Goal: Information Seeking & Learning: Check status

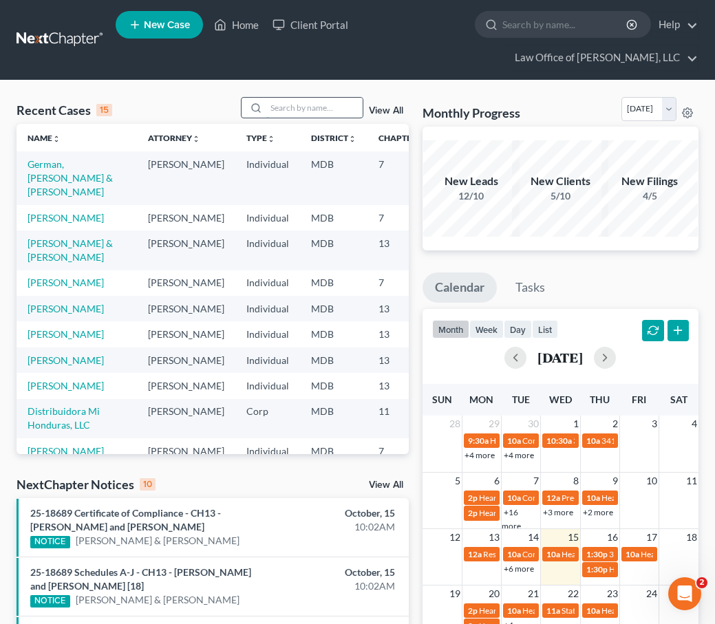
click at [281, 116] on input "search" at bounding box center [314, 108] width 96 height 20
type input "duran"
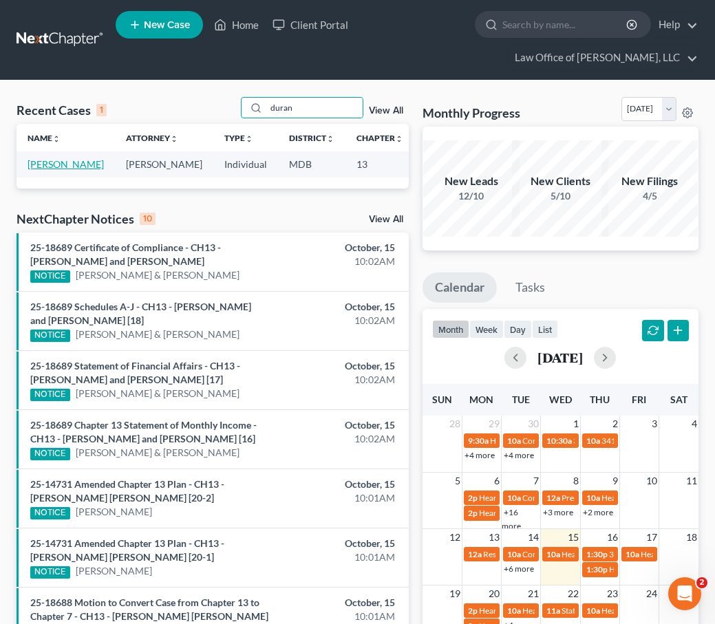
click at [44, 170] on link "[PERSON_NAME]" at bounding box center [66, 164] width 76 height 12
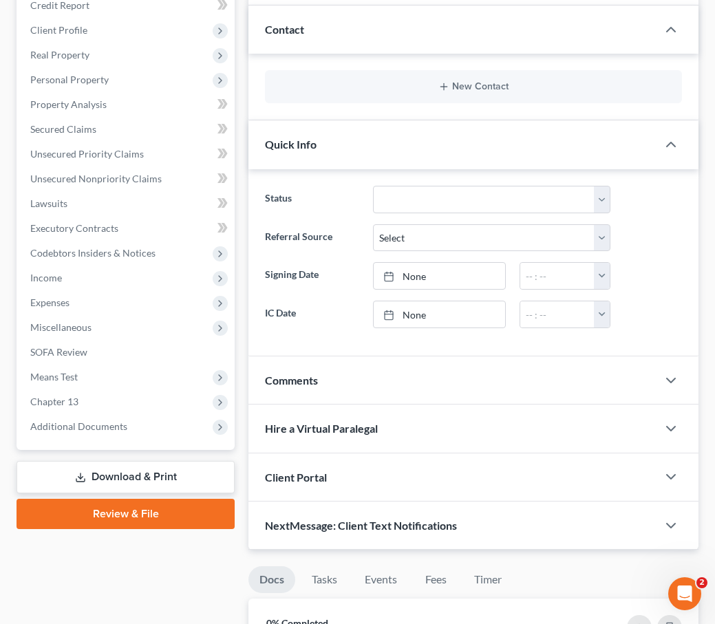
scroll to position [286, 0]
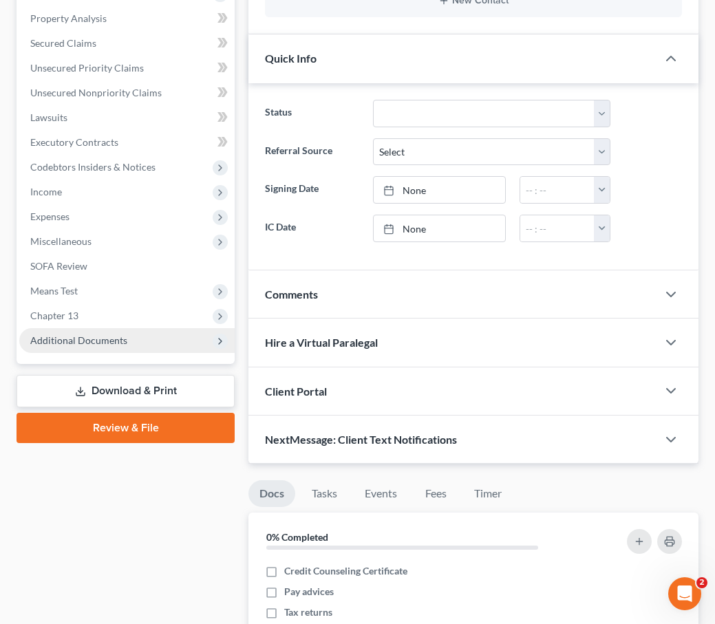
click at [63, 342] on span "Additional Documents" at bounding box center [78, 340] width 97 height 12
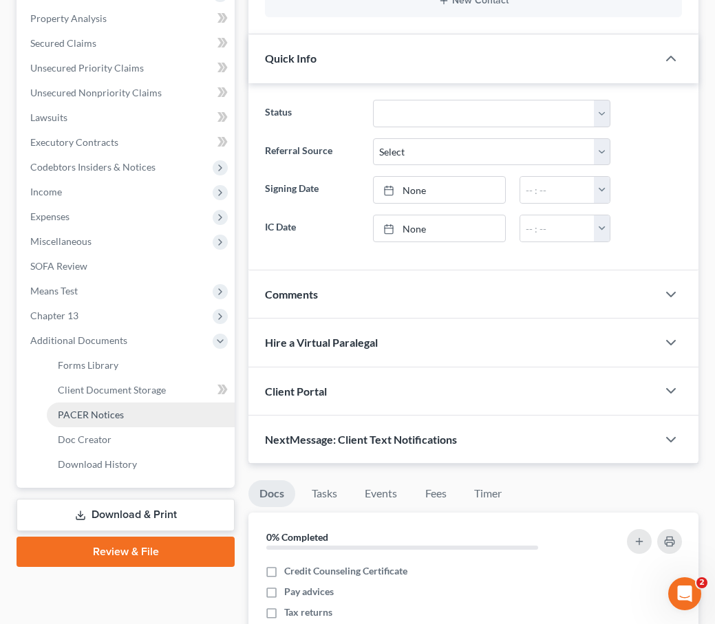
click at [69, 411] on span "PACER Notices" at bounding box center [91, 415] width 66 height 12
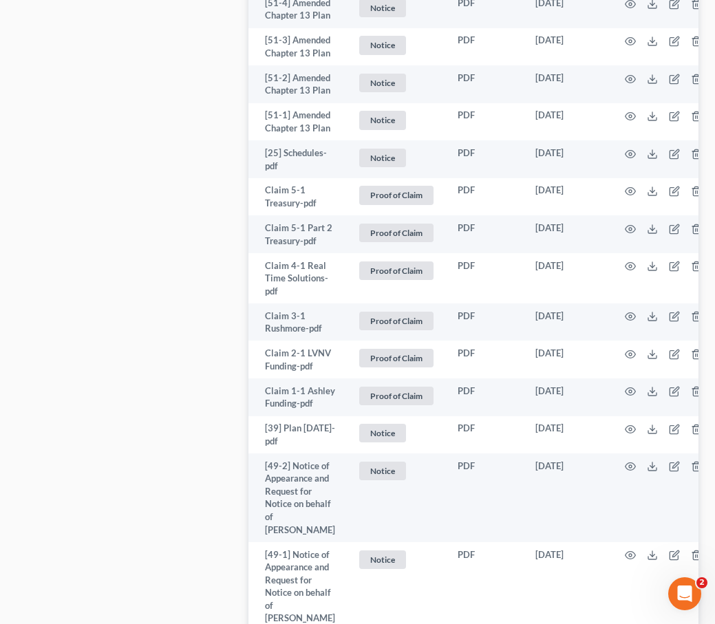
scroll to position [2255, 0]
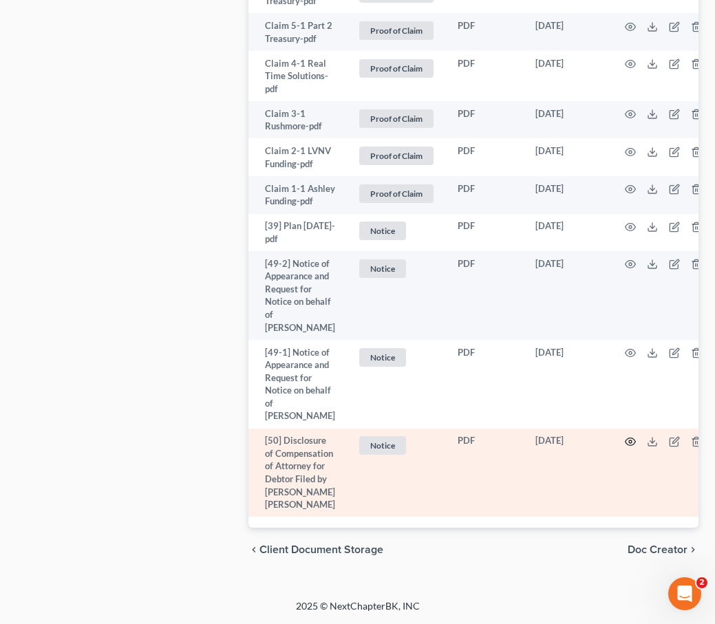
click at [625, 436] on icon "button" at bounding box center [630, 441] width 11 height 11
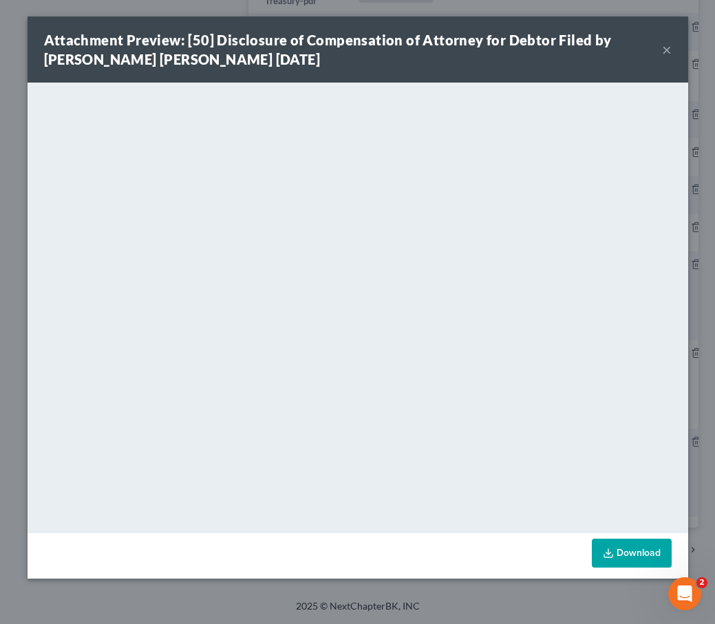
click at [665, 50] on button "×" at bounding box center [667, 49] width 10 height 17
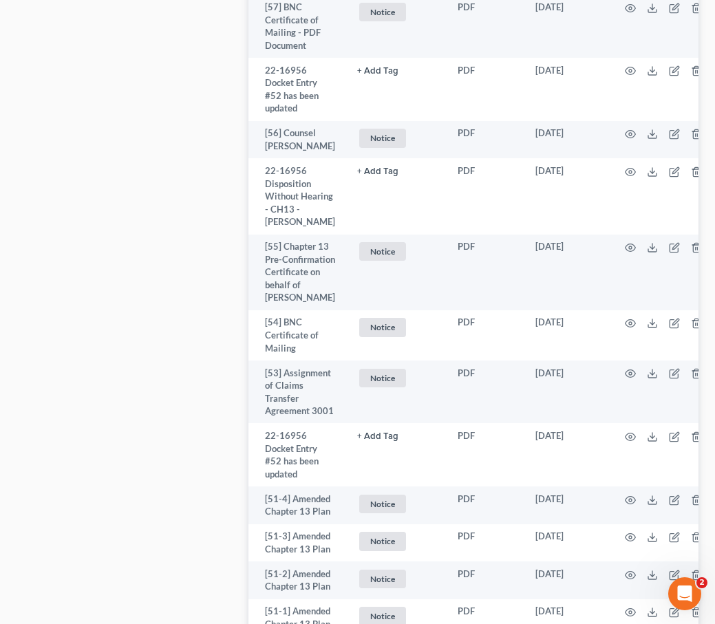
scroll to position [1428, 0]
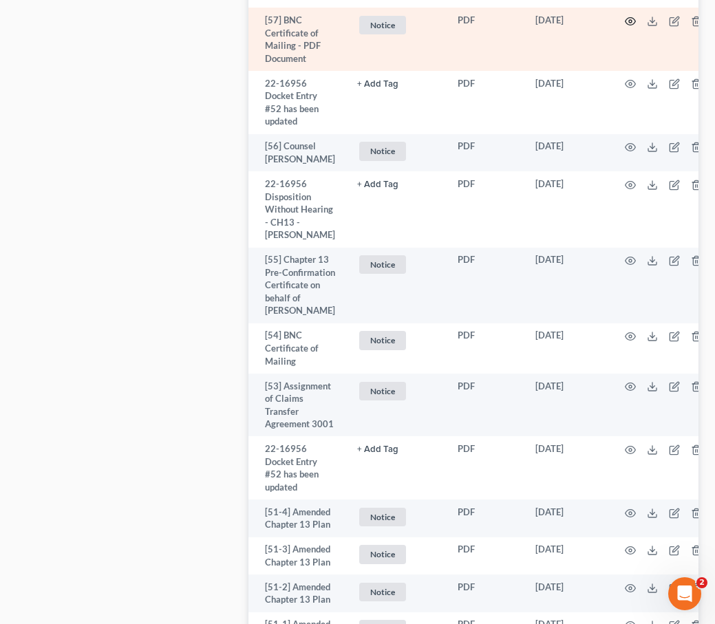
click at [625, 27] on icon "button" at bounding box center [630, 21] width 11 height 11
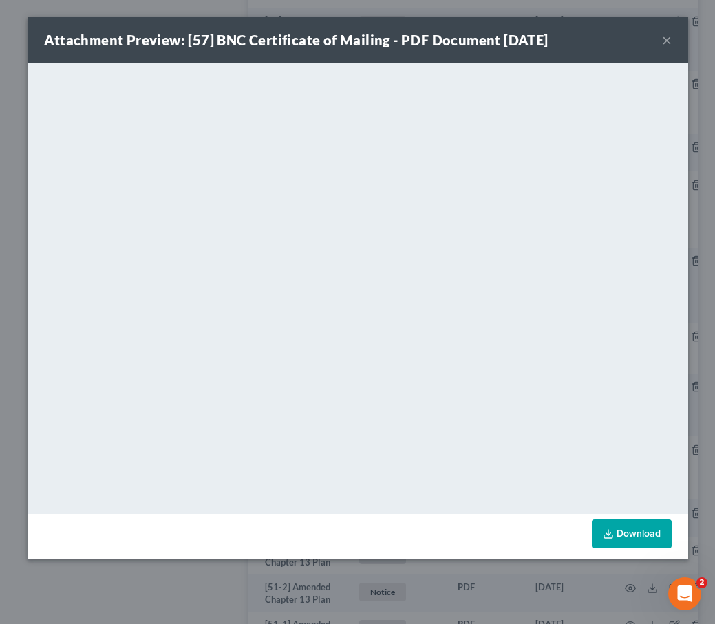
click at [665, 39] on button "×" at bounding box center [667, 40] width 10 height 17
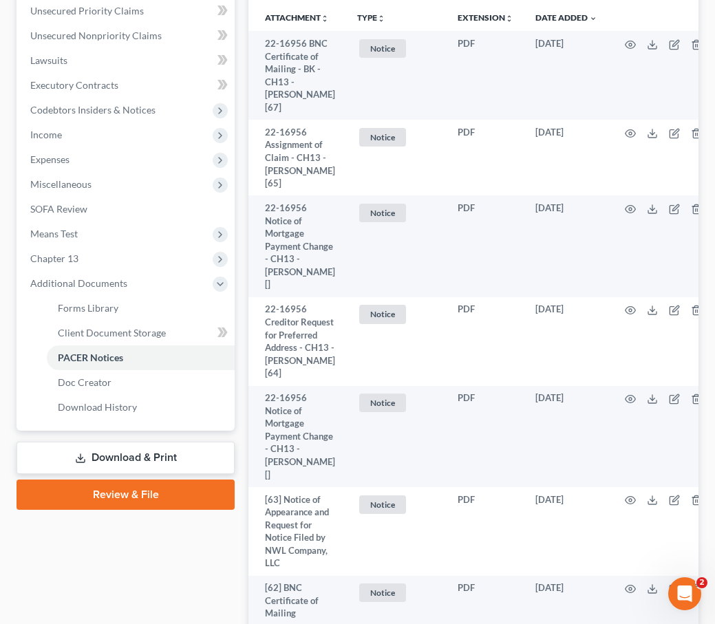
scroll to position [0, 0]
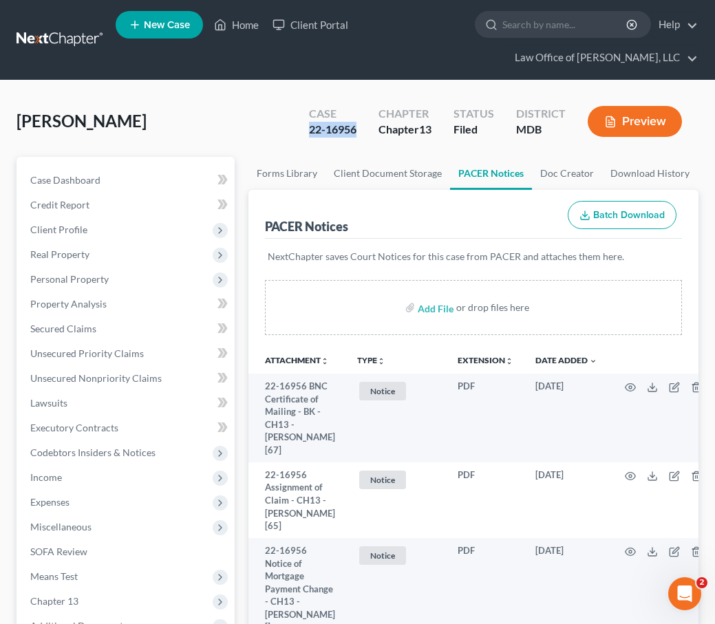
drag, startPoint x: 358, startPoint y: 129, endPoint x: 309, endPoint y: 129, distance: 48.9
click at [309, 129] on div "Case 22-16956" at bounding box center [332, 123] width 69 height 41
copy div "22-16956"
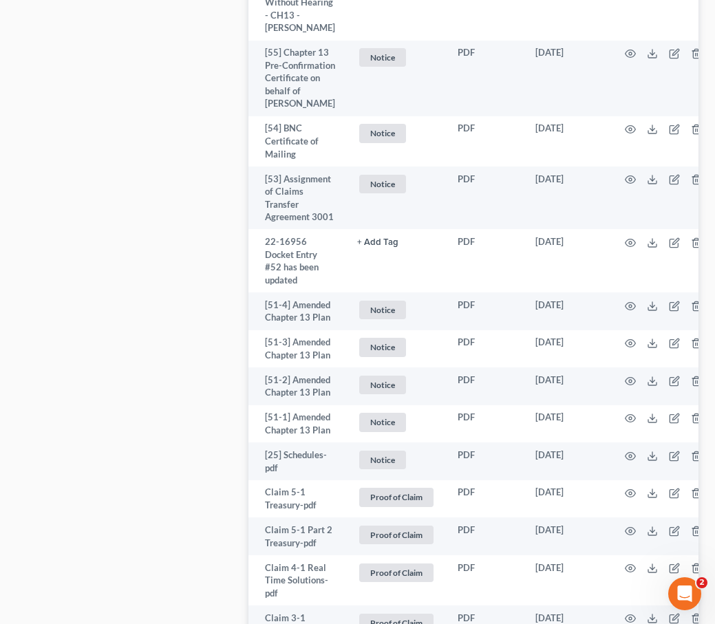
scroll to position [1411, 0]
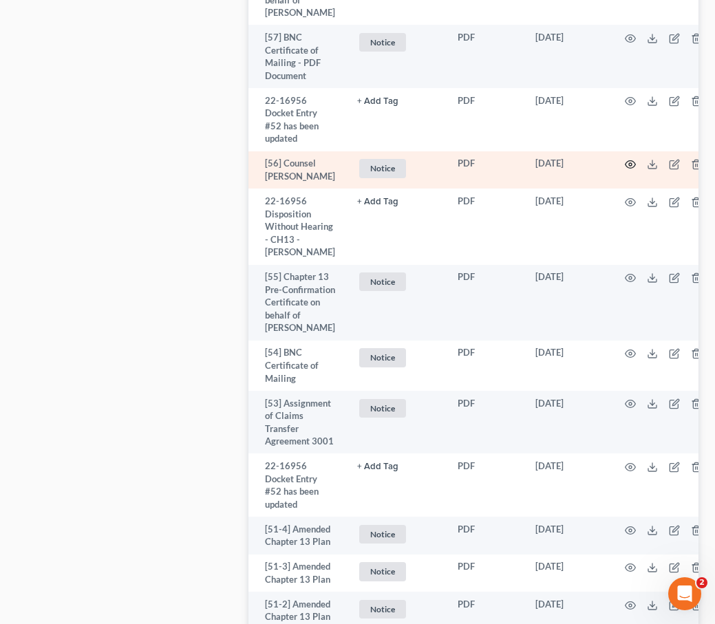
click at [625, 170] on icon "button" at bounding box center [630, 164] width 11 height 11
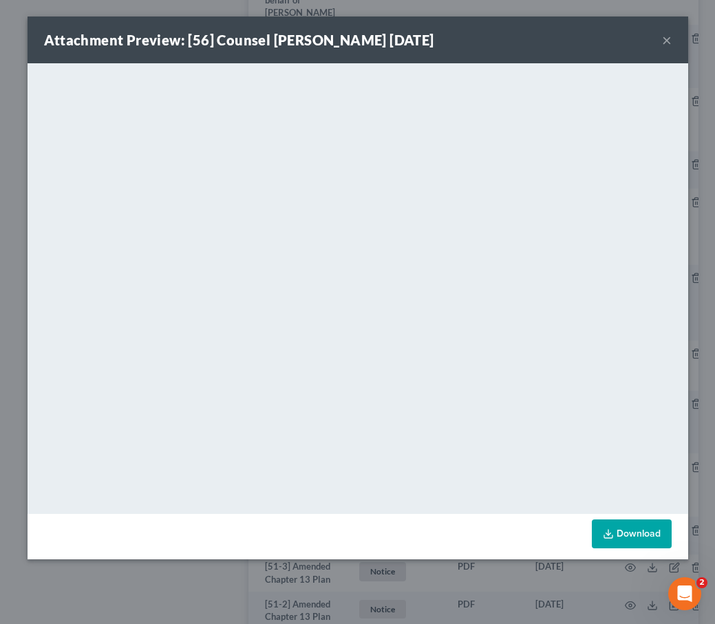
click at [663, 37] on button "×" at bounding box center [667, 40] width 10 height 17
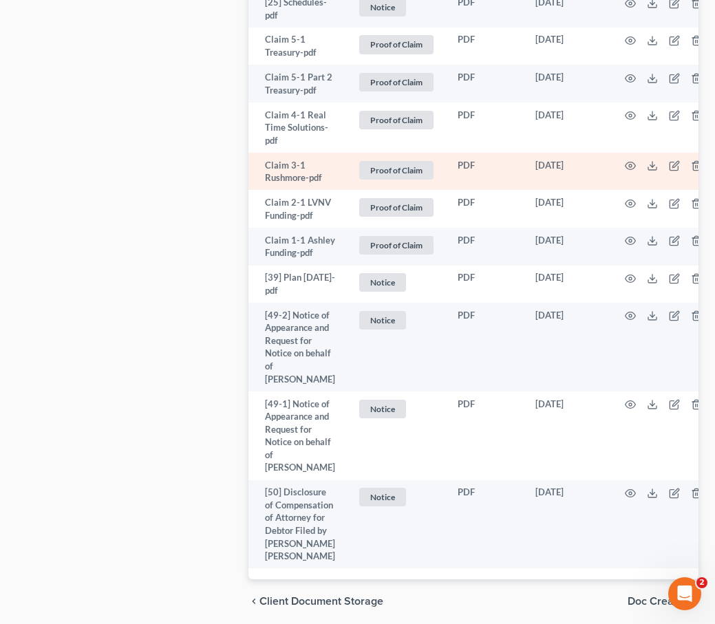
scroll to position [2086, 0]
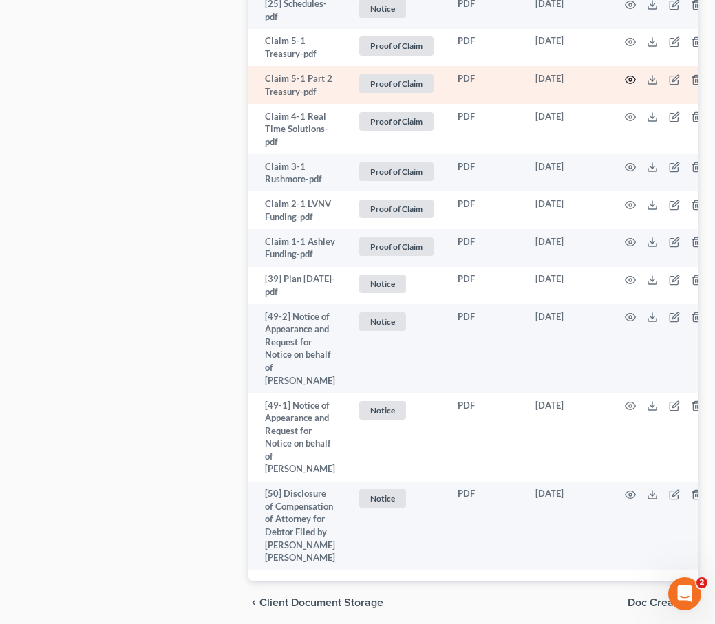
click at [625, 85] on icon "button" at bounding box center [630, 79] width 11 height 11
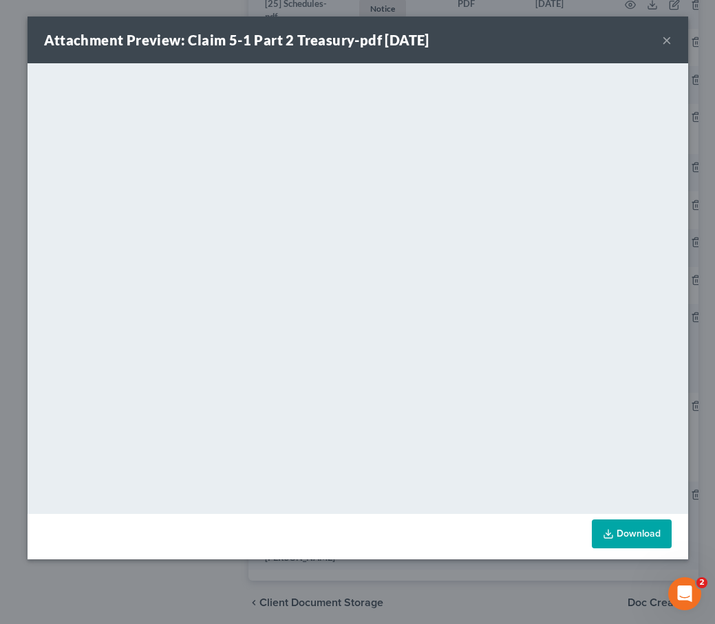
click at [663, 39] on button "×" at bounding box center [667, 40] width 10 height 17
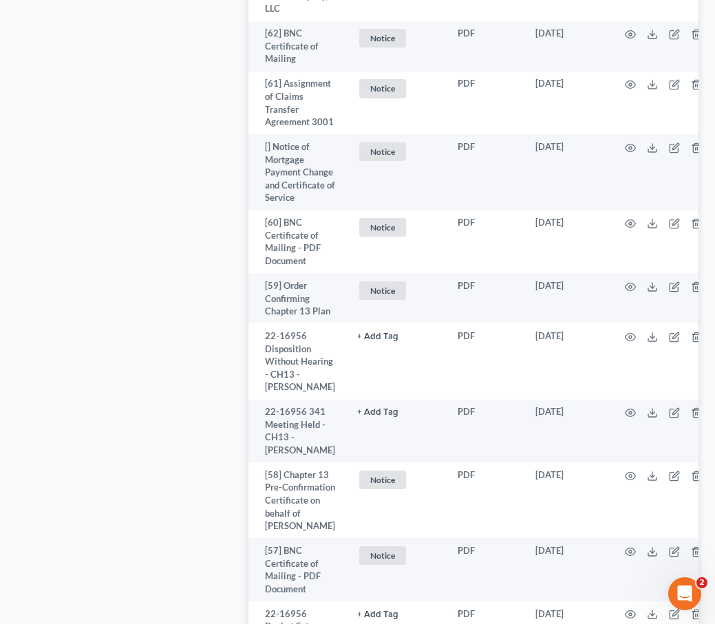
scroll to position [0, 0]
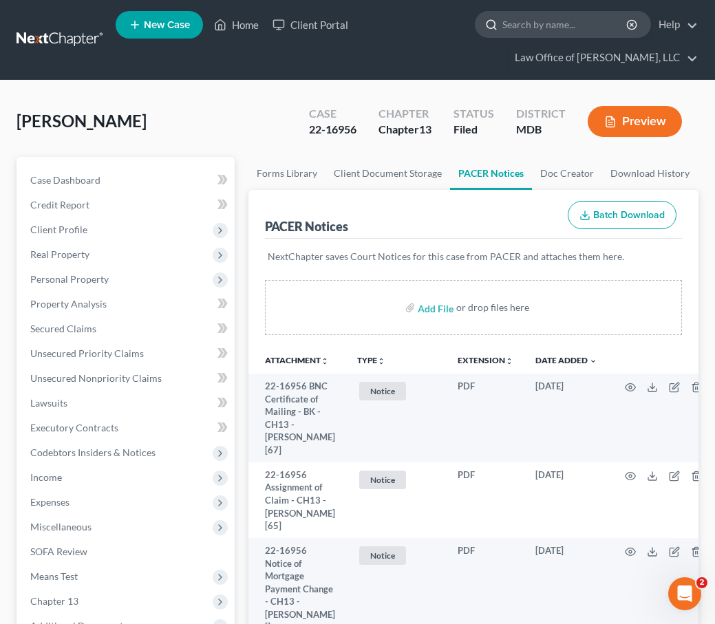
click at [514, 23] on input "search" at bounding box center [565, 24] width 126 height 25
type input "gavi"
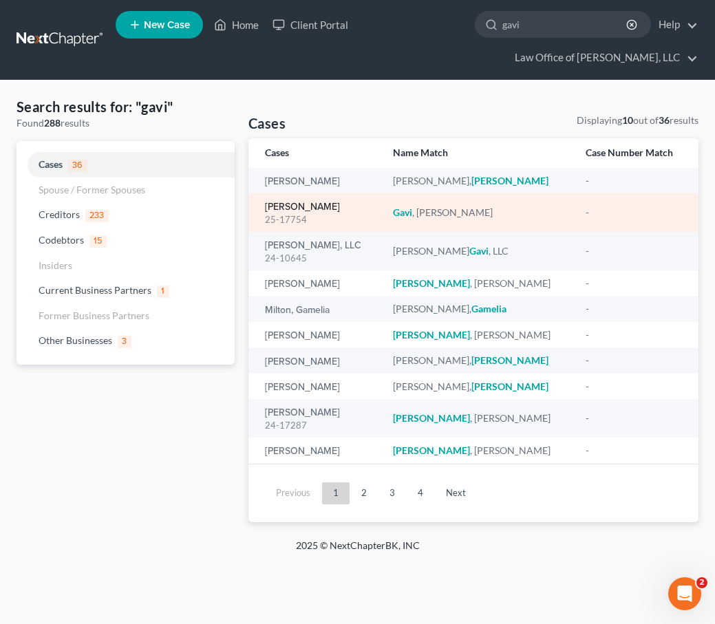
click at [279, 212] on link "[PERSON_NAME]" at bounding box center [302, 207] width 75 height 10
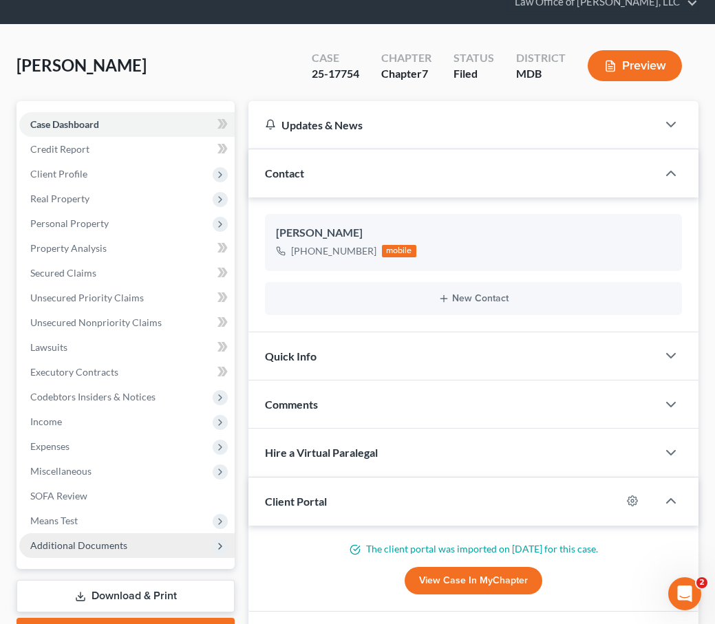
click at [85, 546] on span "Additional Documents" at bounding box center [78, 545] width 97 height 12
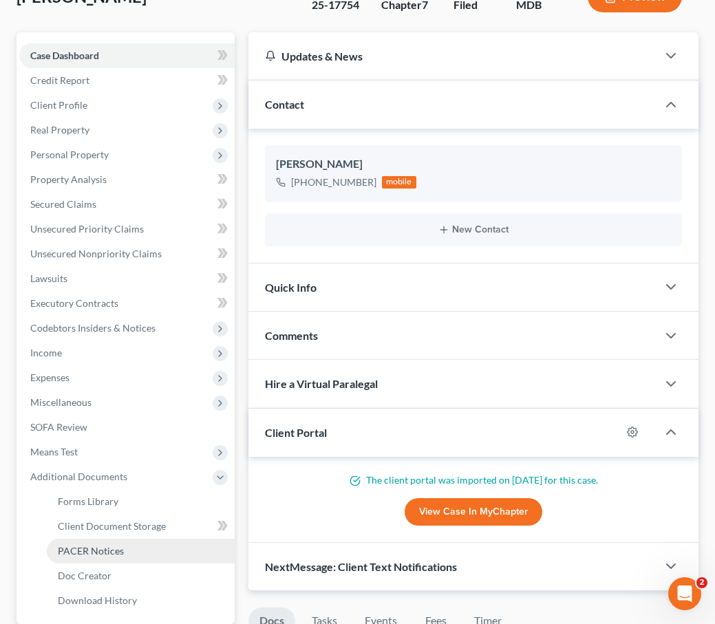
click at [85, 547] on span "PACER Notices" at bounding box center [91, 551] width 66 height 12
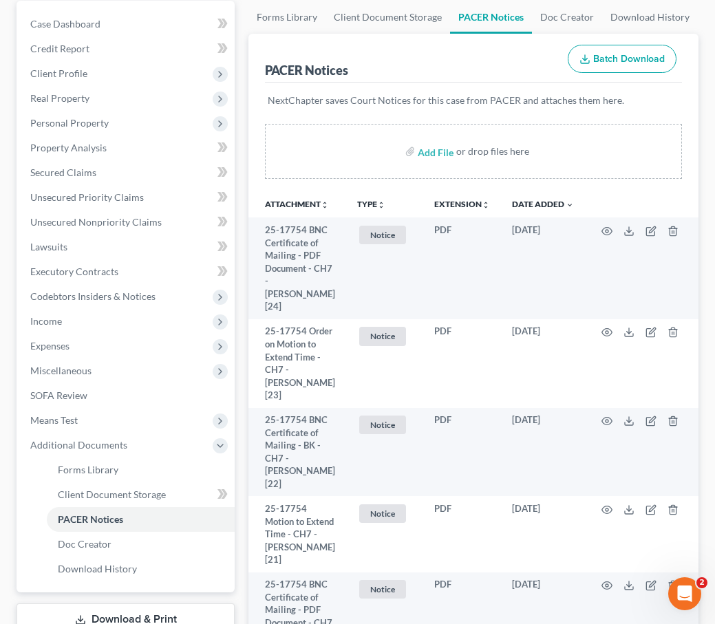
scroll to position [517, 0]
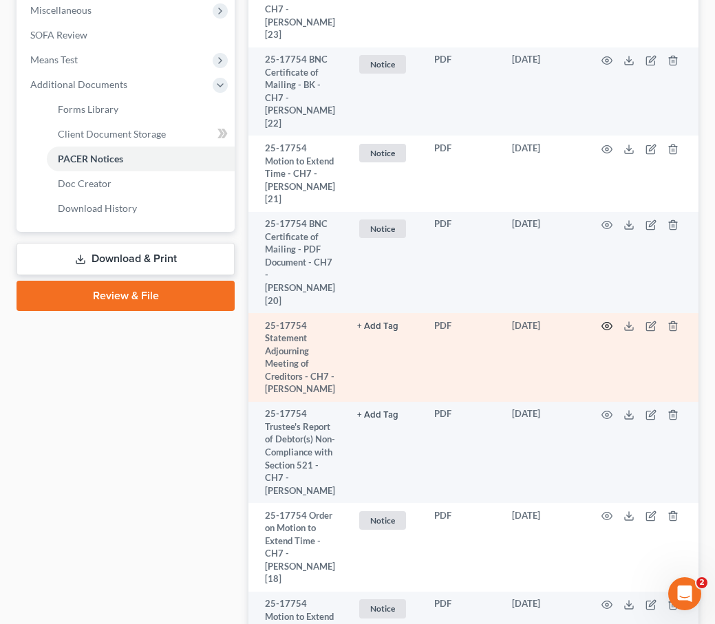
click at [605, 321] on icon "button" at bounding box center [606, 326] width 11 height 11
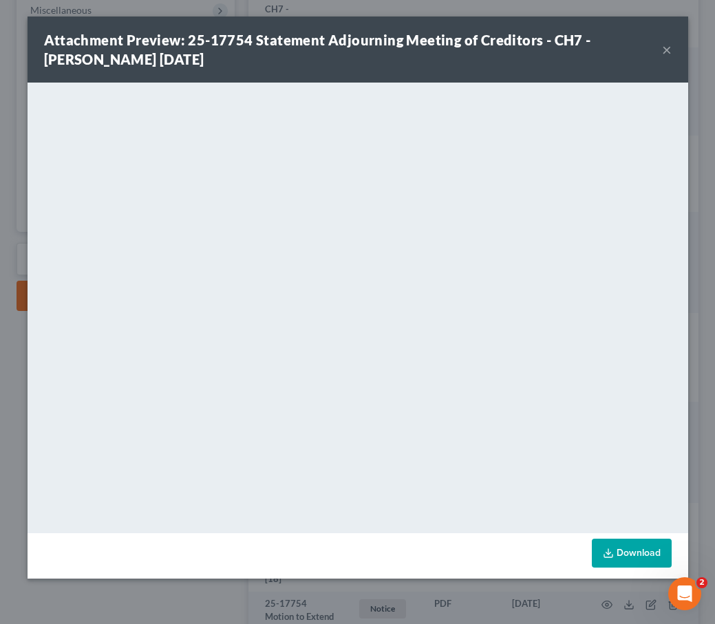
click at [665, 48] on button "×" at bounding box center [667, 49] width 10 height 17
